Goal: Task Accomplishment & Management: Manage account settings

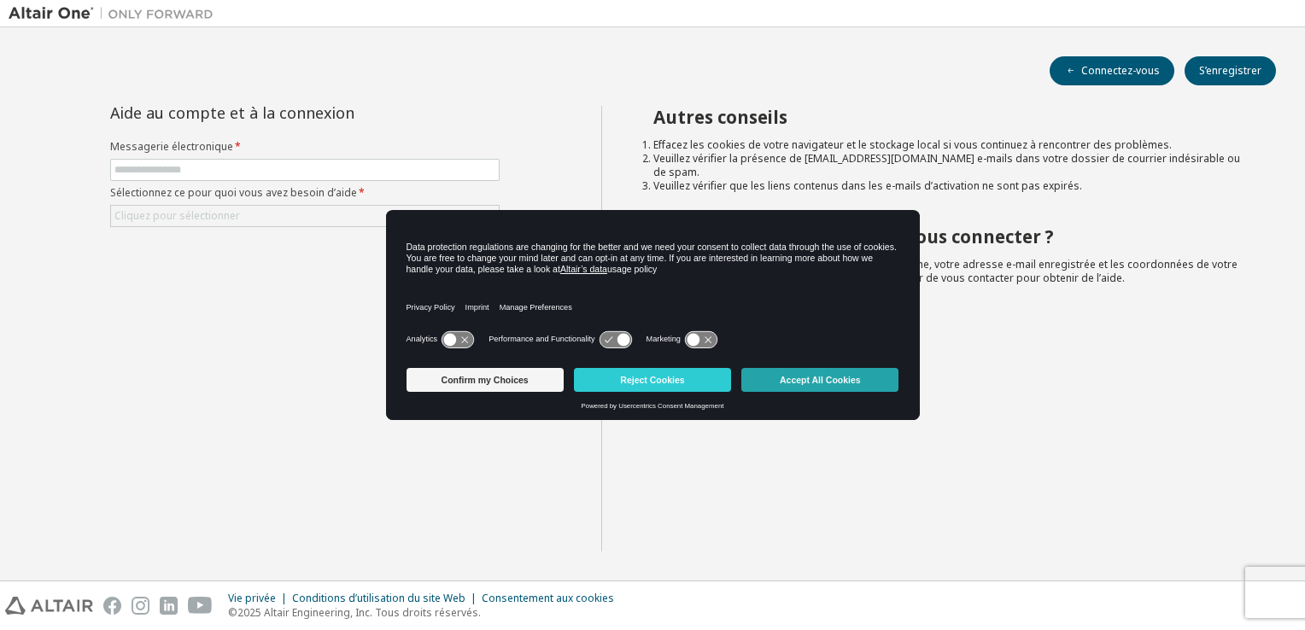
click at [806, 378] on button "Accept All Cookies" at bounding box center [819, 380] width 157 height 24
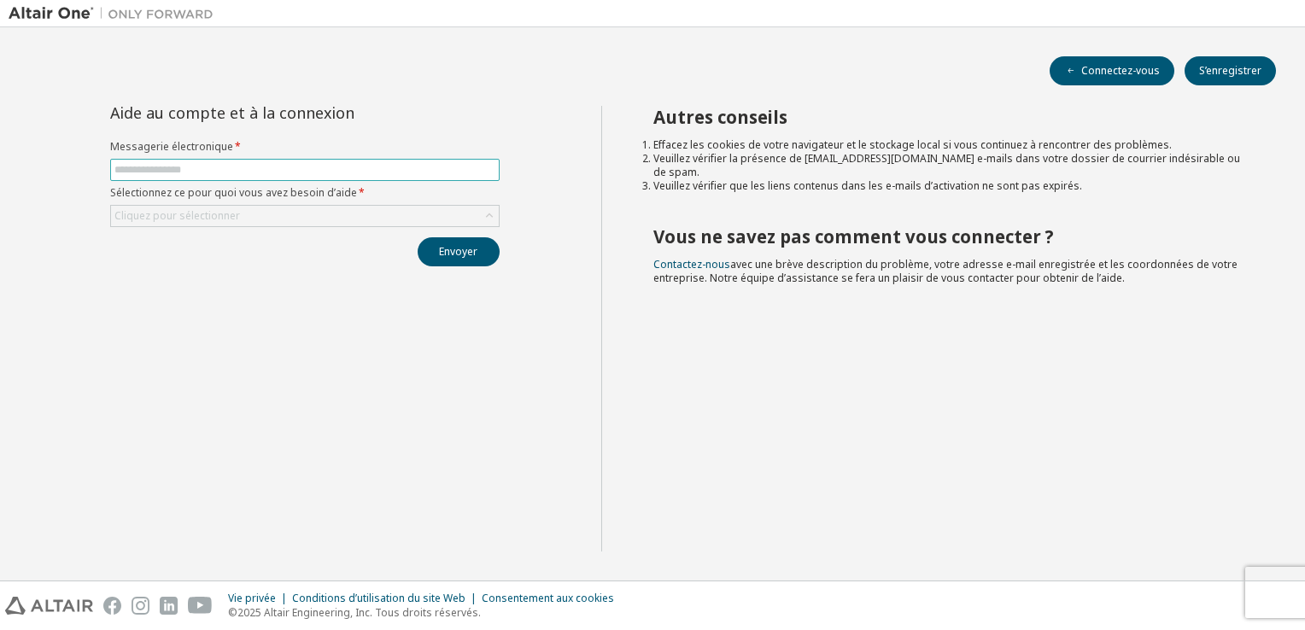
click at [197, 169] on input "text" at bounding box center [304, 170] width 381 height 14
type input "**********"
click at [177, 218] on div "Cliquez pour sélectionner" at bounding box center [177, 216] width 126 height 14
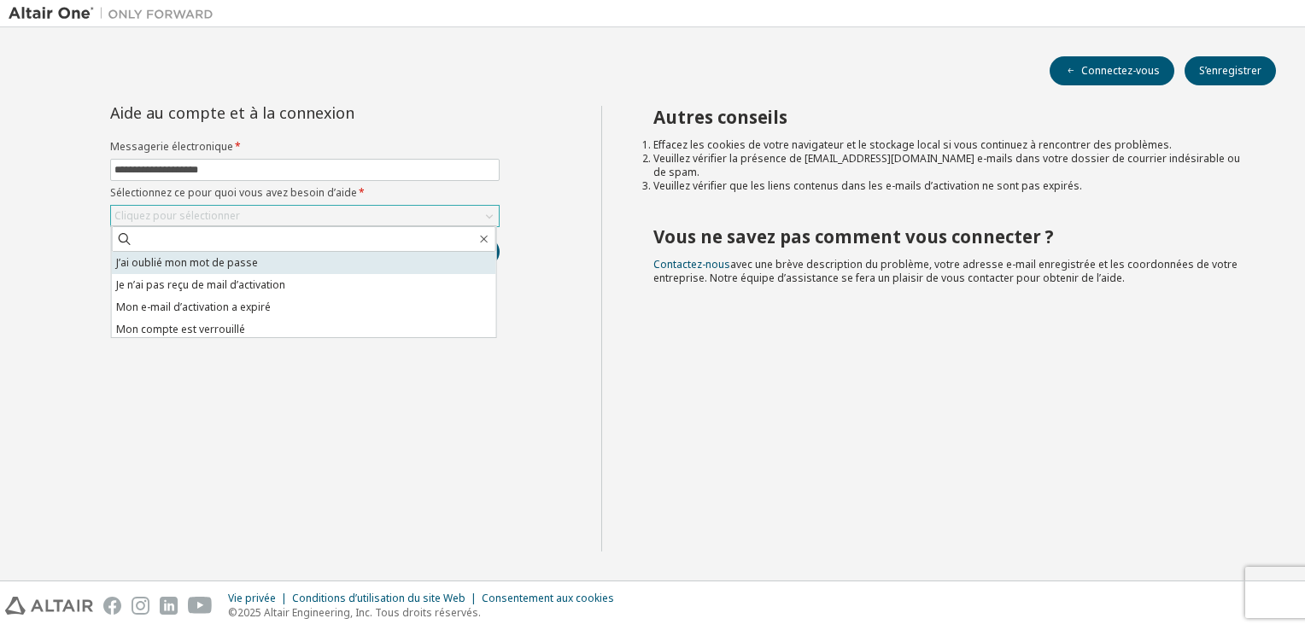
click at [193, 264] on li "J’ai oublié mon mot de passe" at bounding box center [304, 263] width 384 height 22
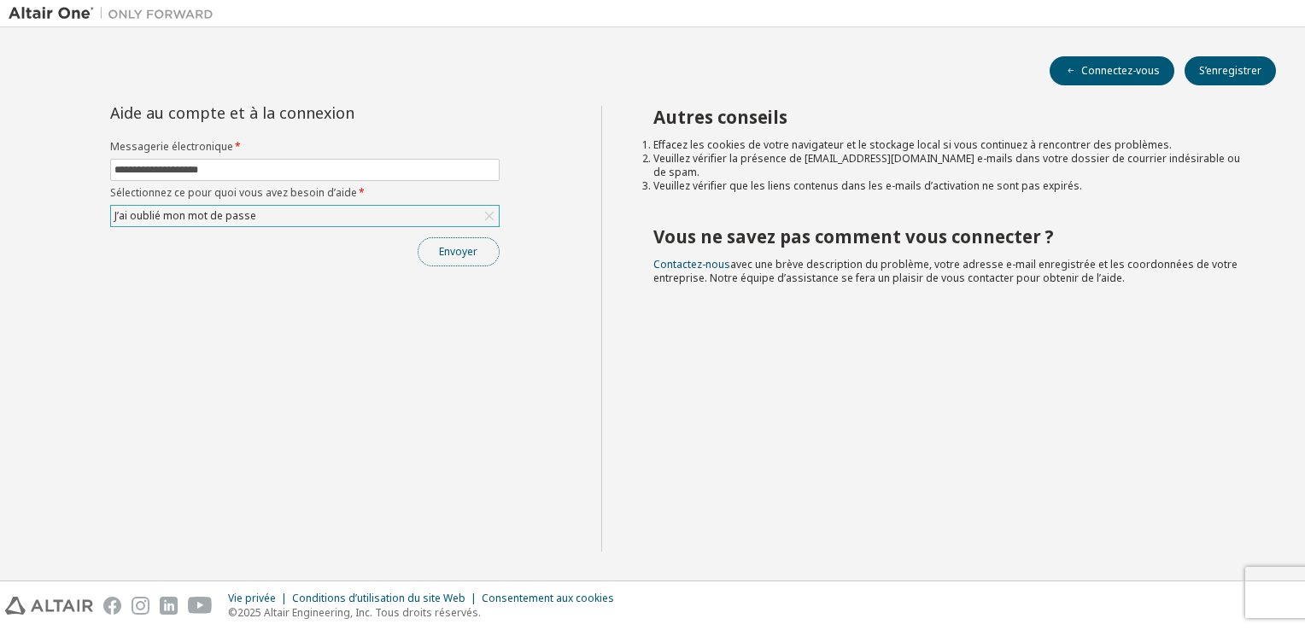
click at [452, 254] on button "Envoyer" at bounding box center [459, 251] width 82 height 29
type input "**********"
click at [214, 213] on div "Cliquez pour sélectionner" at bounding box center [177, 216] width 126 height 14
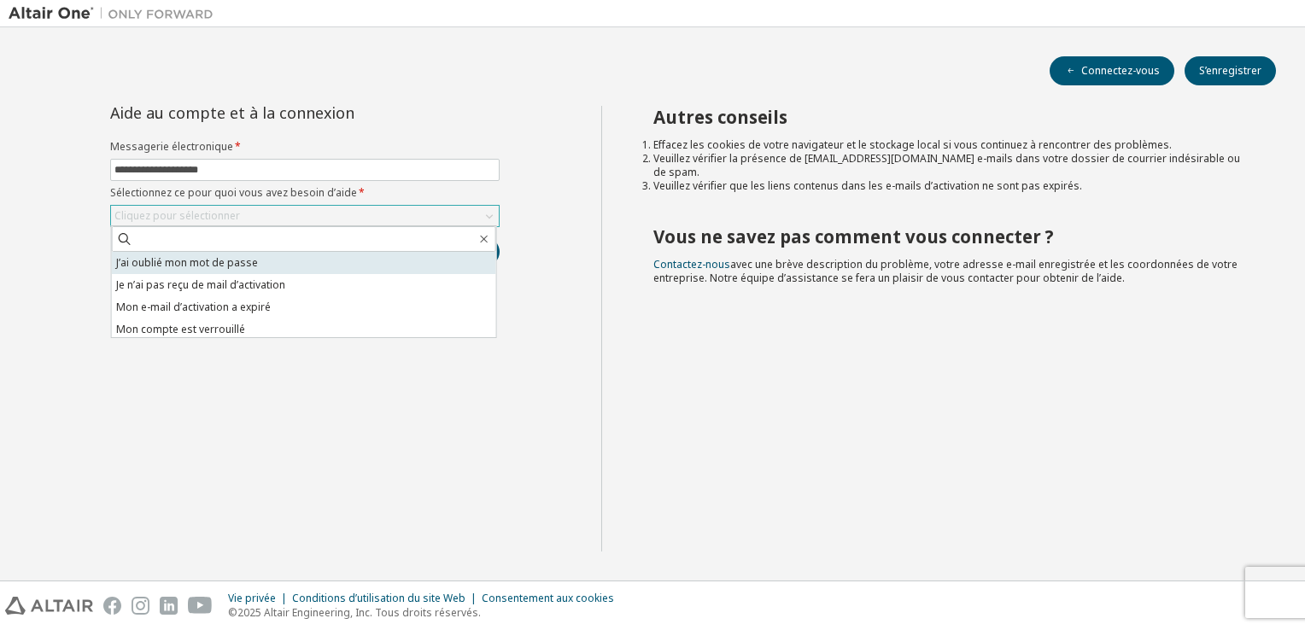
click at [220, 260] on li "J’ai oublié mon mot de passe" at bounding box center [304, 263] width 384 height 22
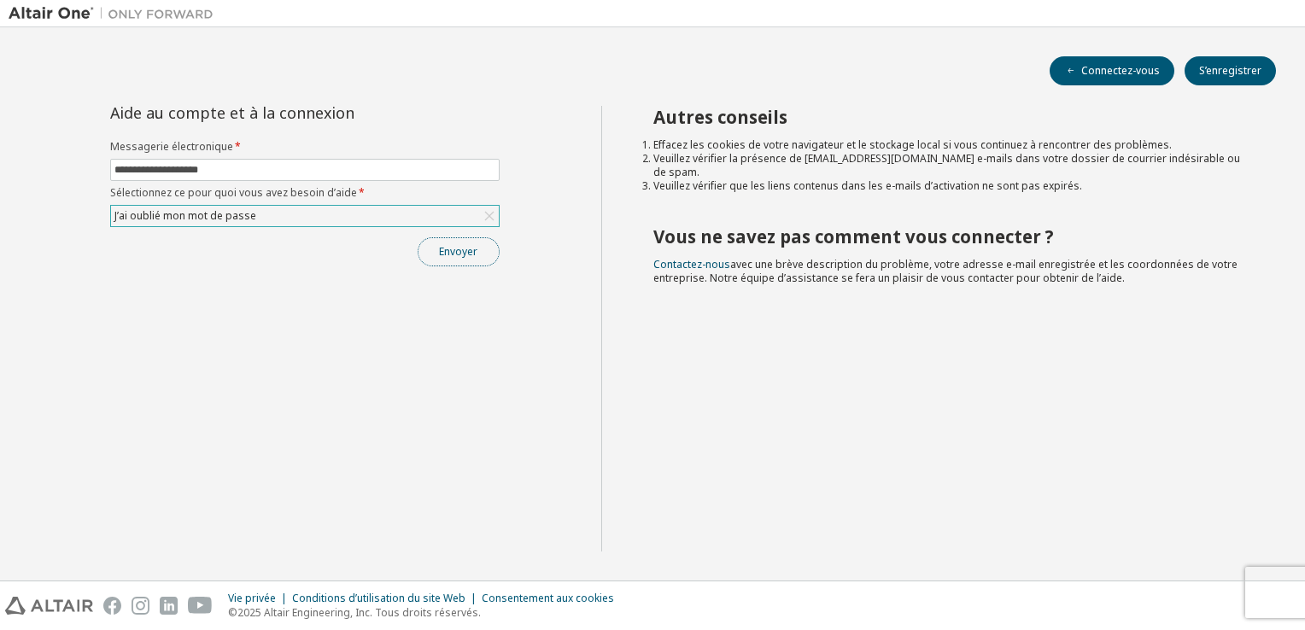
click at [455, 260] on button "Envoyer" at bounding box center [459, 251] width 82 height 29
click at [460, 244] on button "Envoyer" at bounding box center [459, 251] width 82 height 29
